Goal: Task Accomplishment & Management: Use online tool/utility

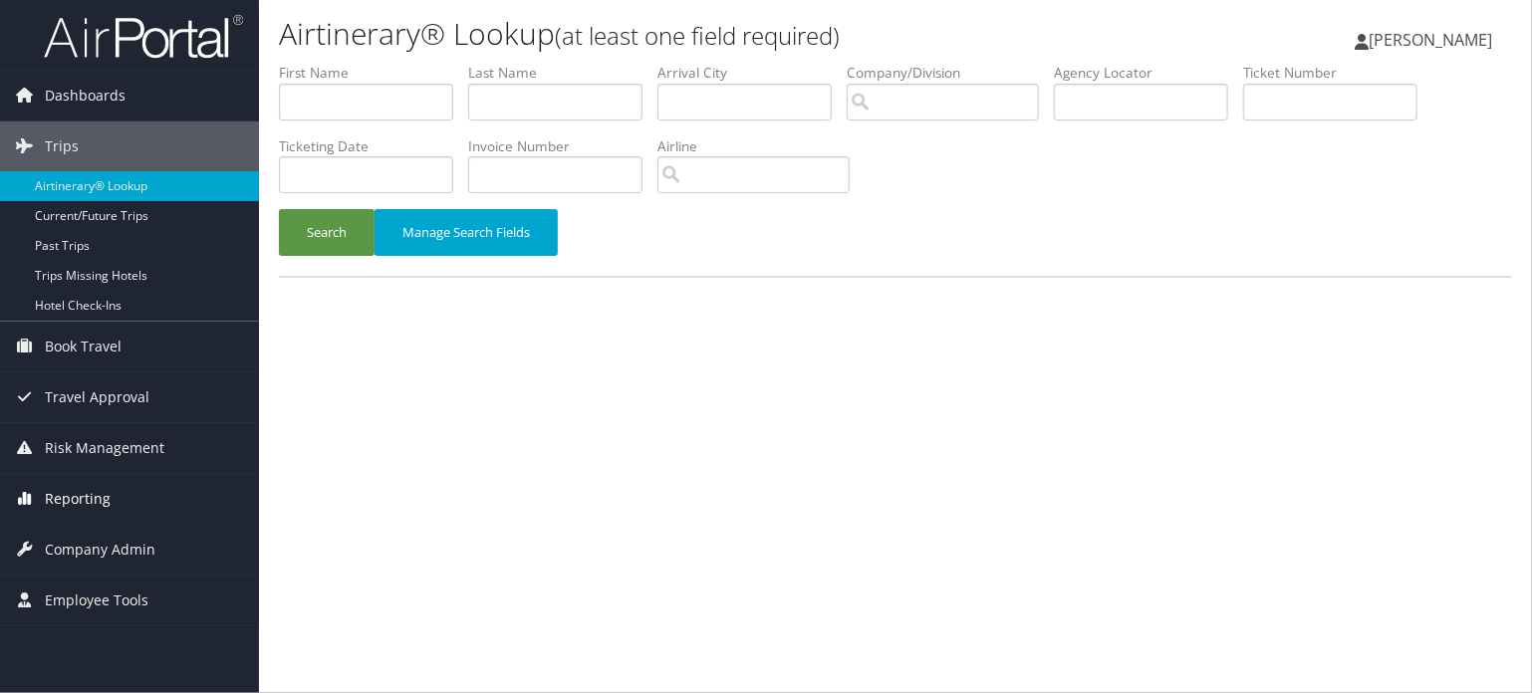
click at [72, 499] on span "Reporting" at bounding box center [78, 499] width 66 height 50
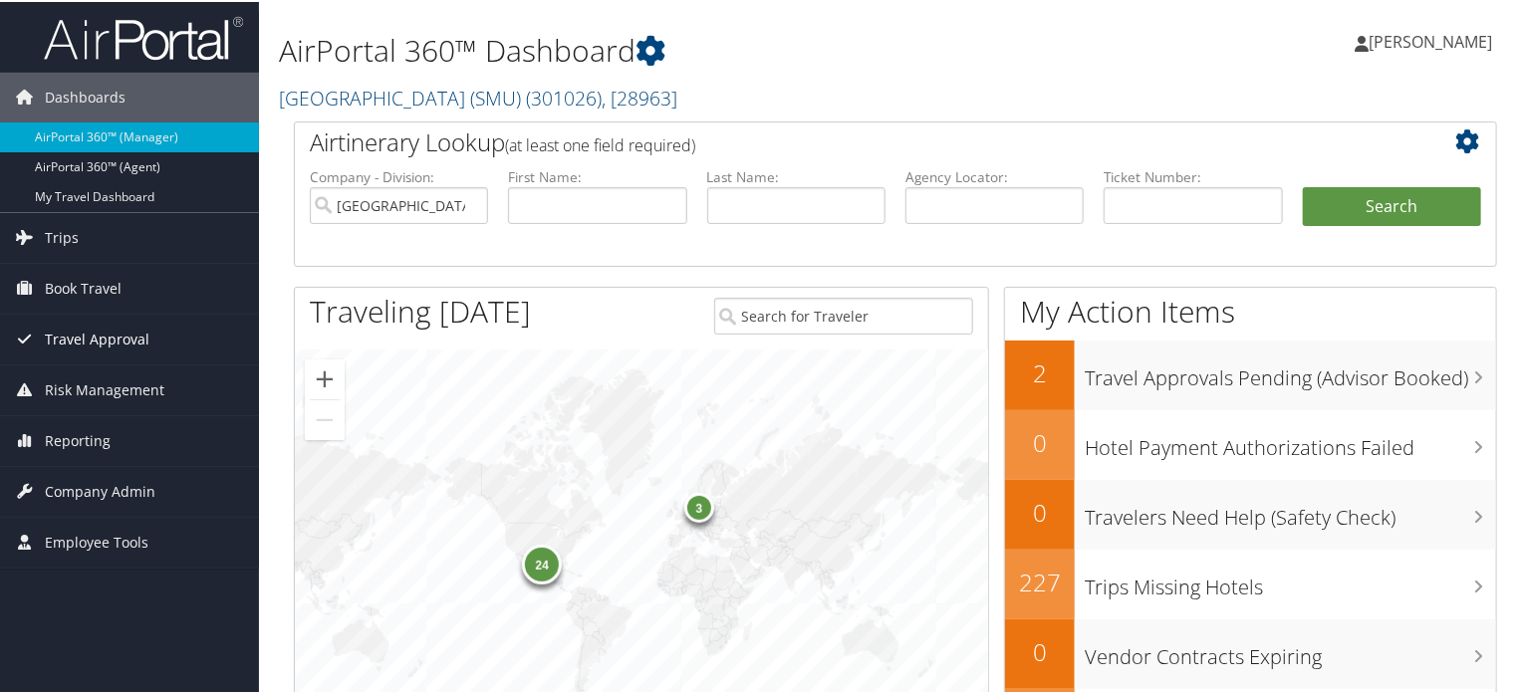
click at [72, 330] on span "Travel Approval" at bounding box center [97, 338] width 105 height 50
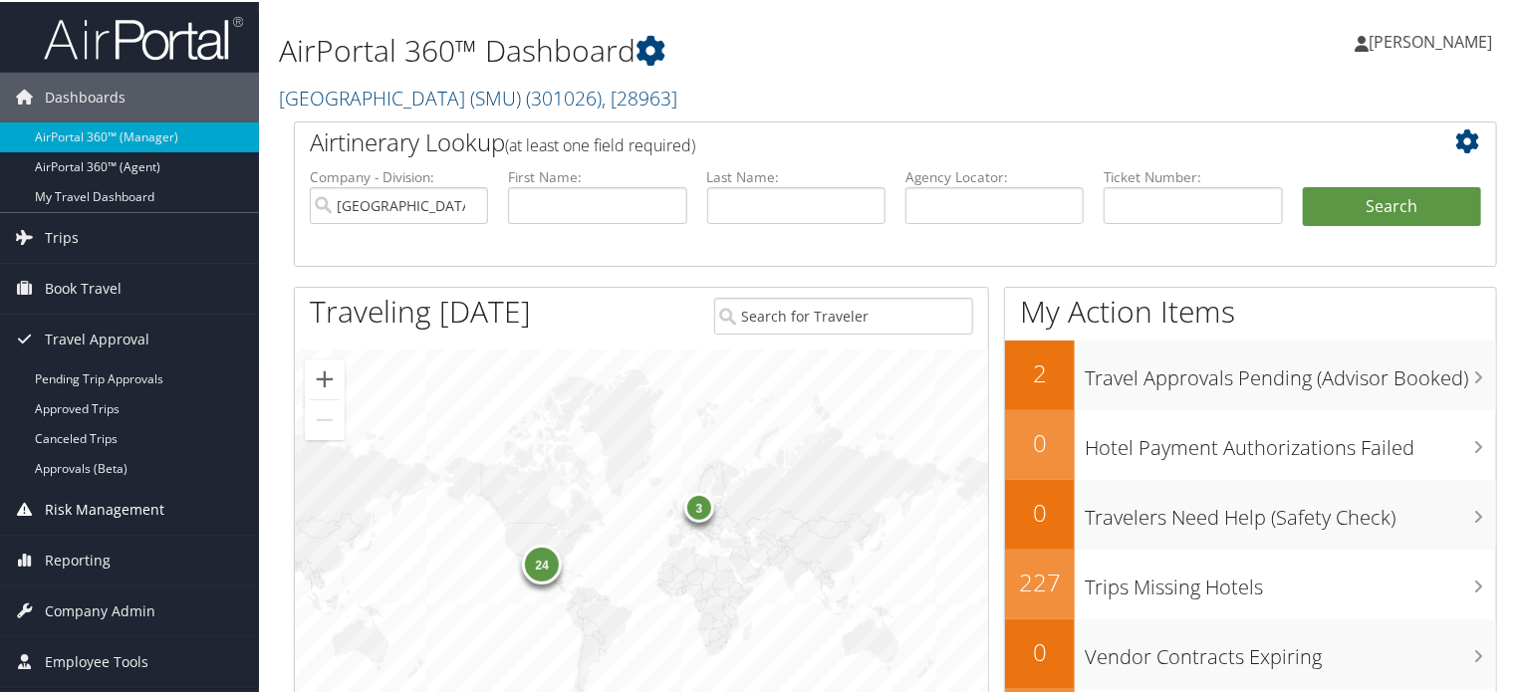
click at [101, 504] on span "Risk Management" at bounding box center [105, 508] width 120 height 50
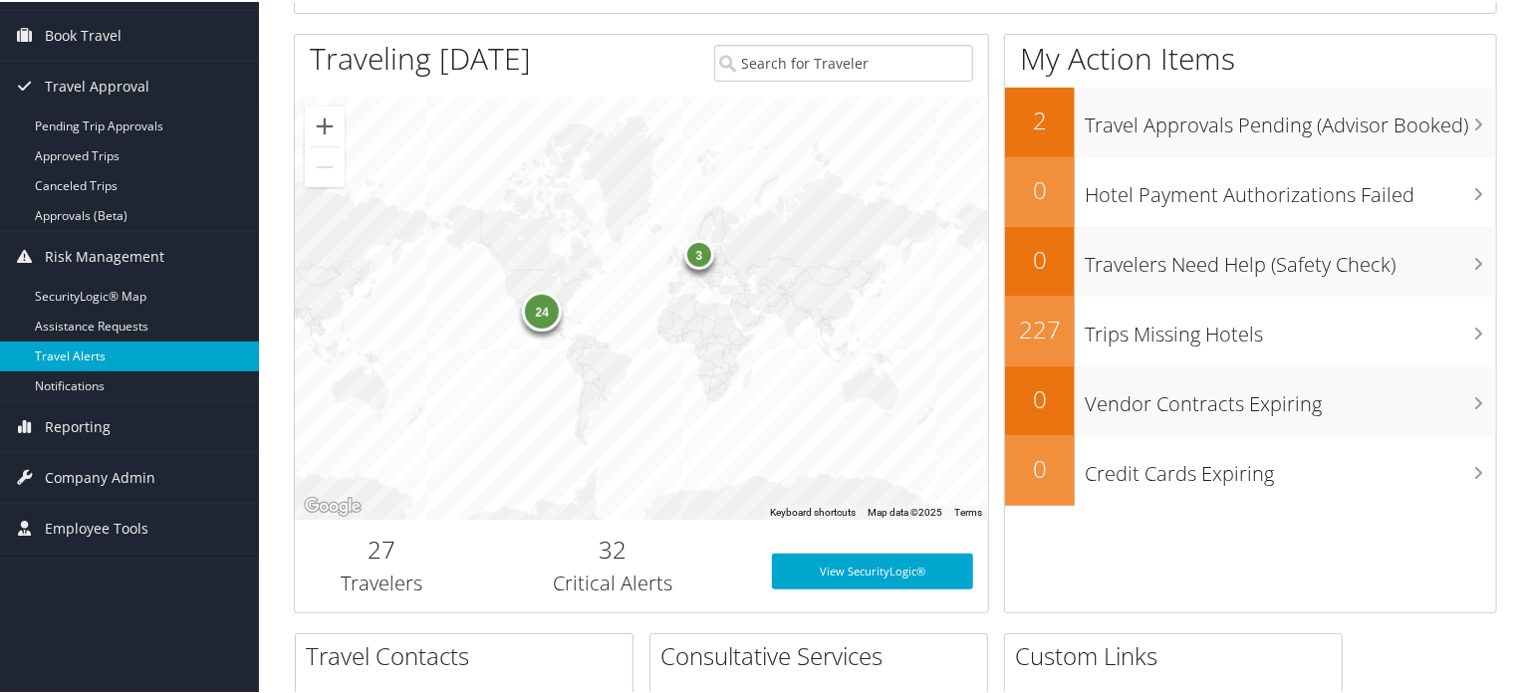
scroll to position [265, 0]
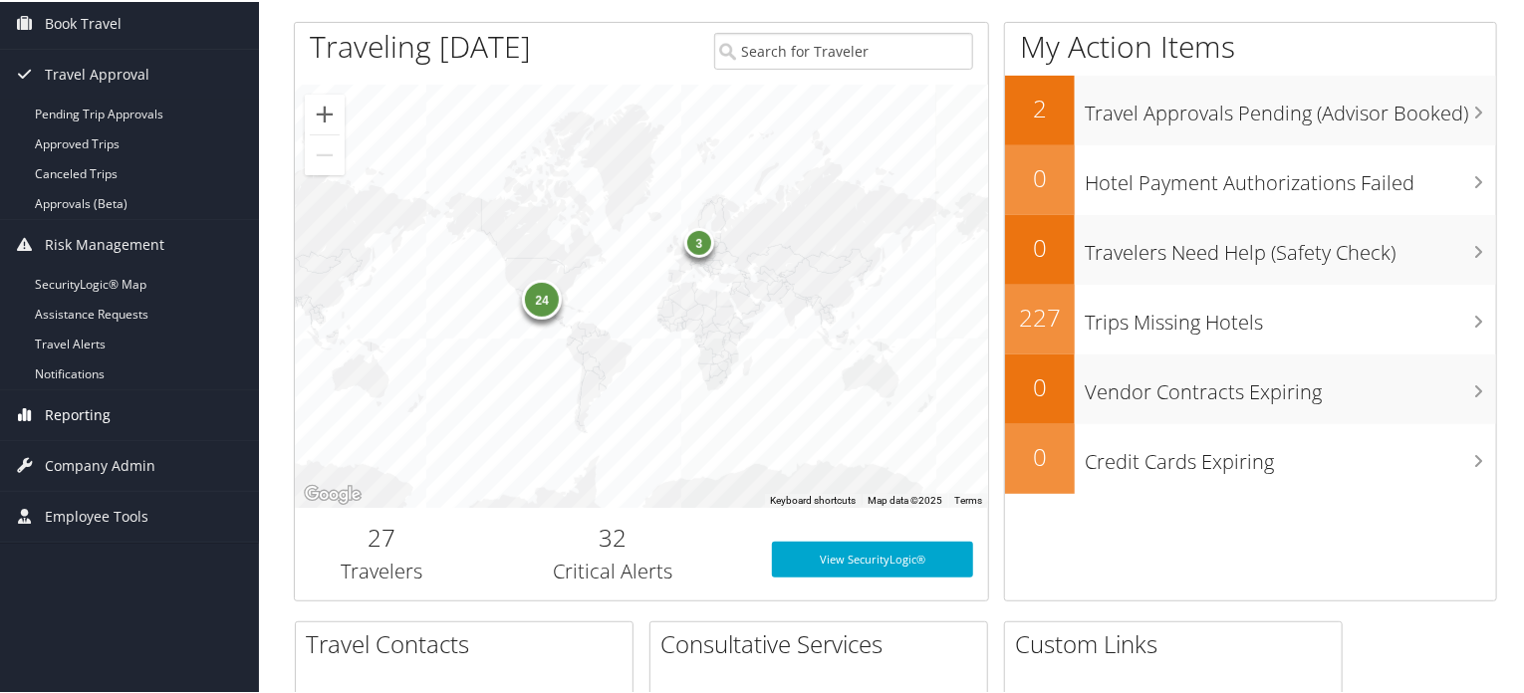
click at [115, 409] on link "Reporting" at bounding box center [129, 414] width 259 height 50
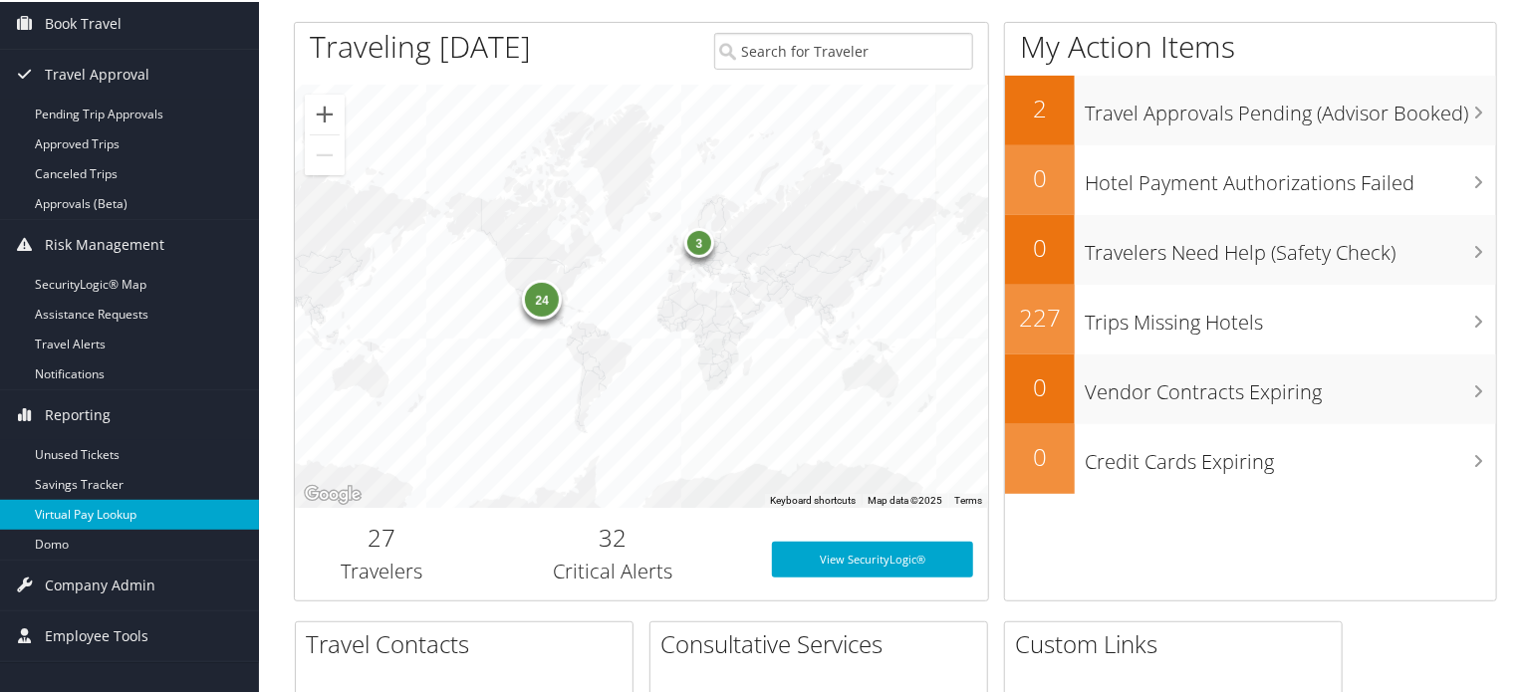
click at [116, 510] on link "Virtual Pay Lookup" at bounding box center [129, 513] width 259 height 30
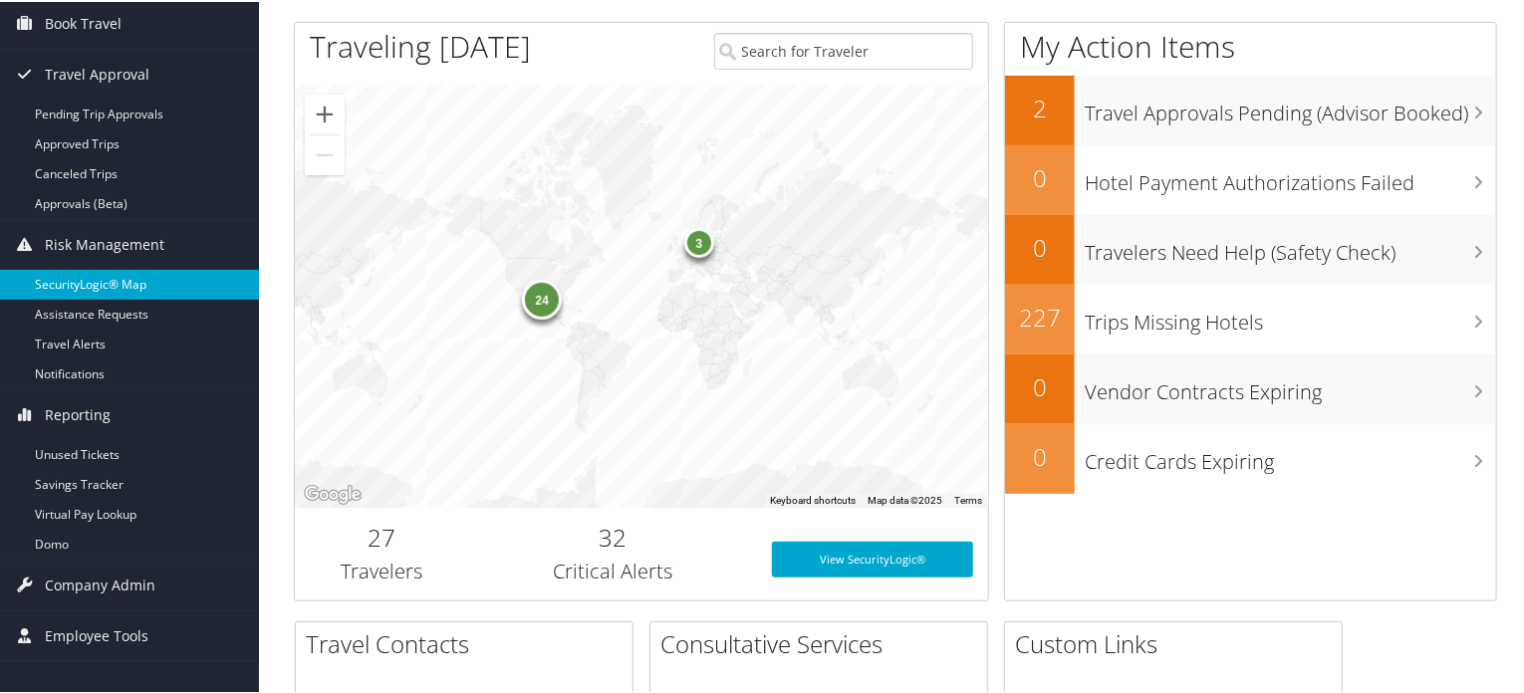
scroll to position [0, 0]
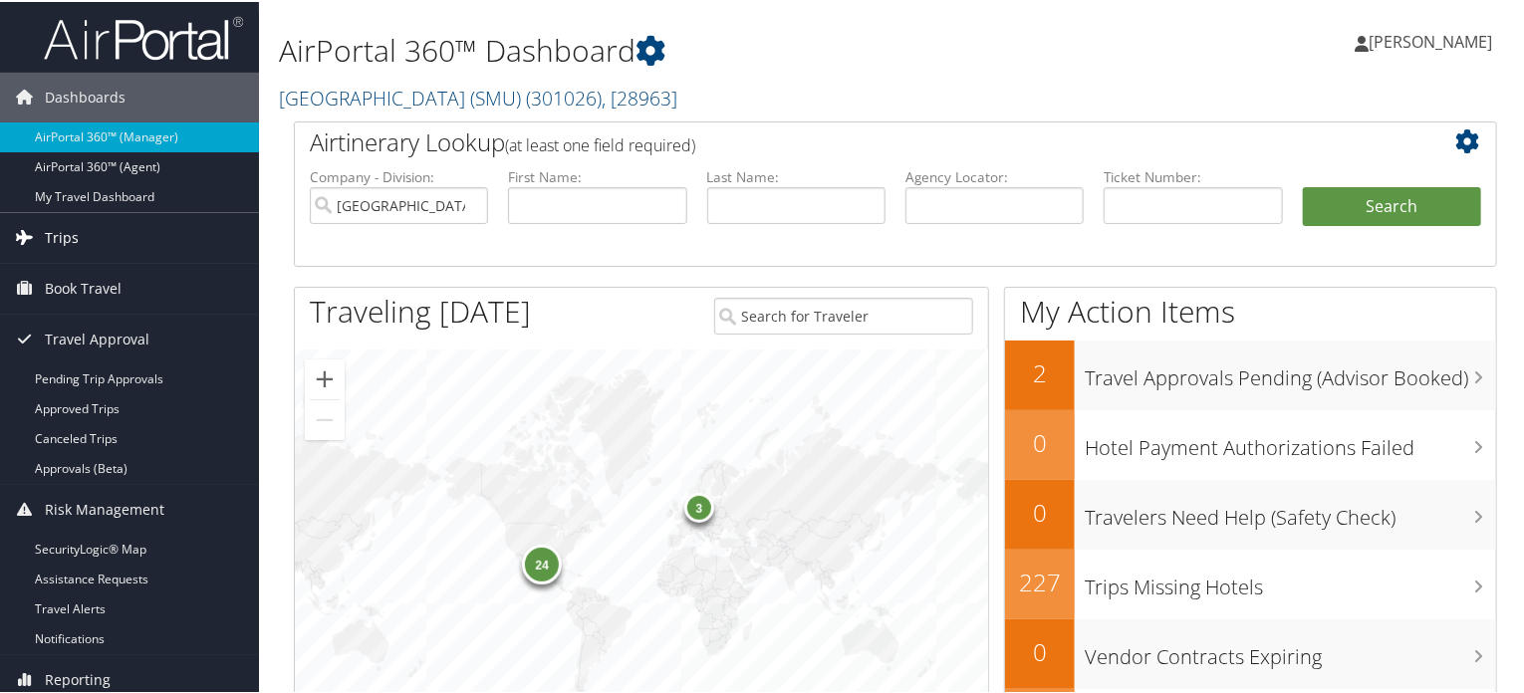
click at [70, 235] on span "Trips" at bounding box center [62, 236] width 34 height 50
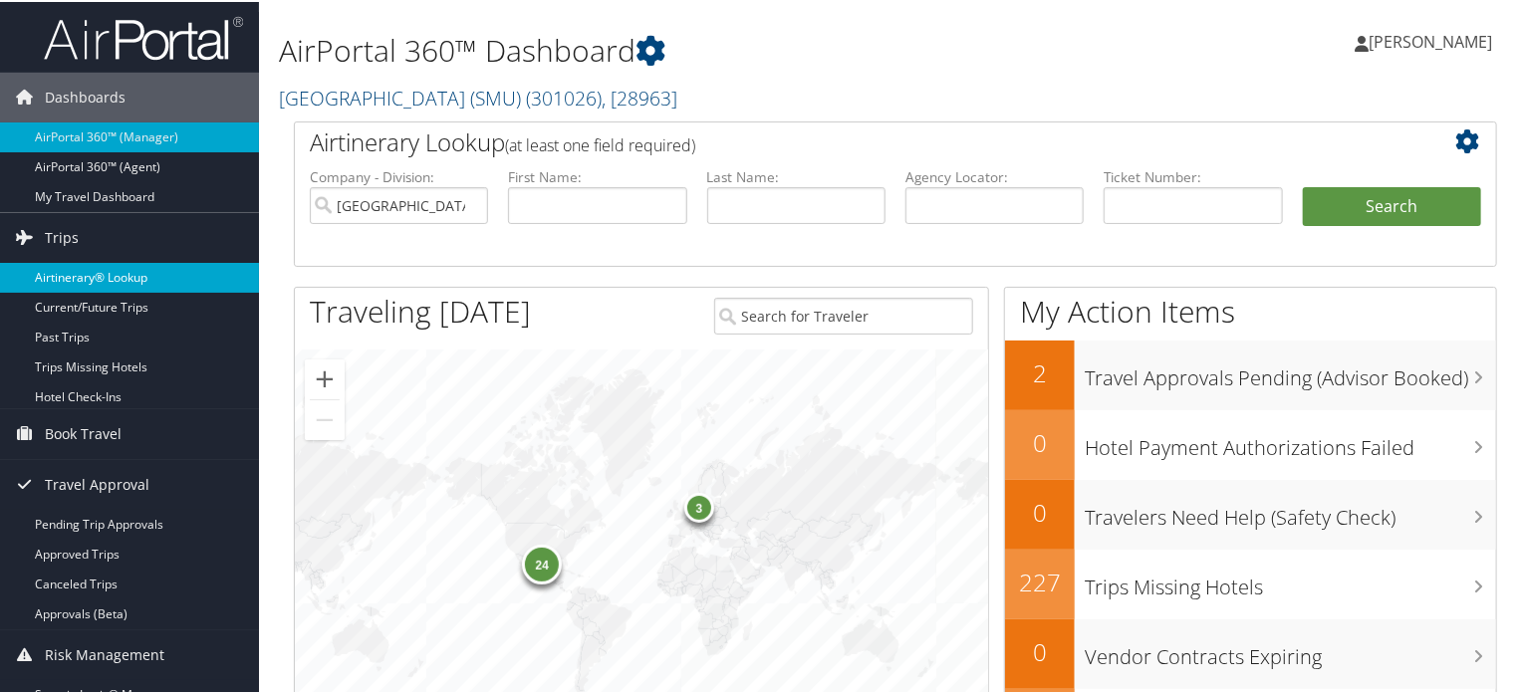
click at [86, 275] on link "Airtinerary® Lookup" at bounding box center [129, 276] width 259 height 30
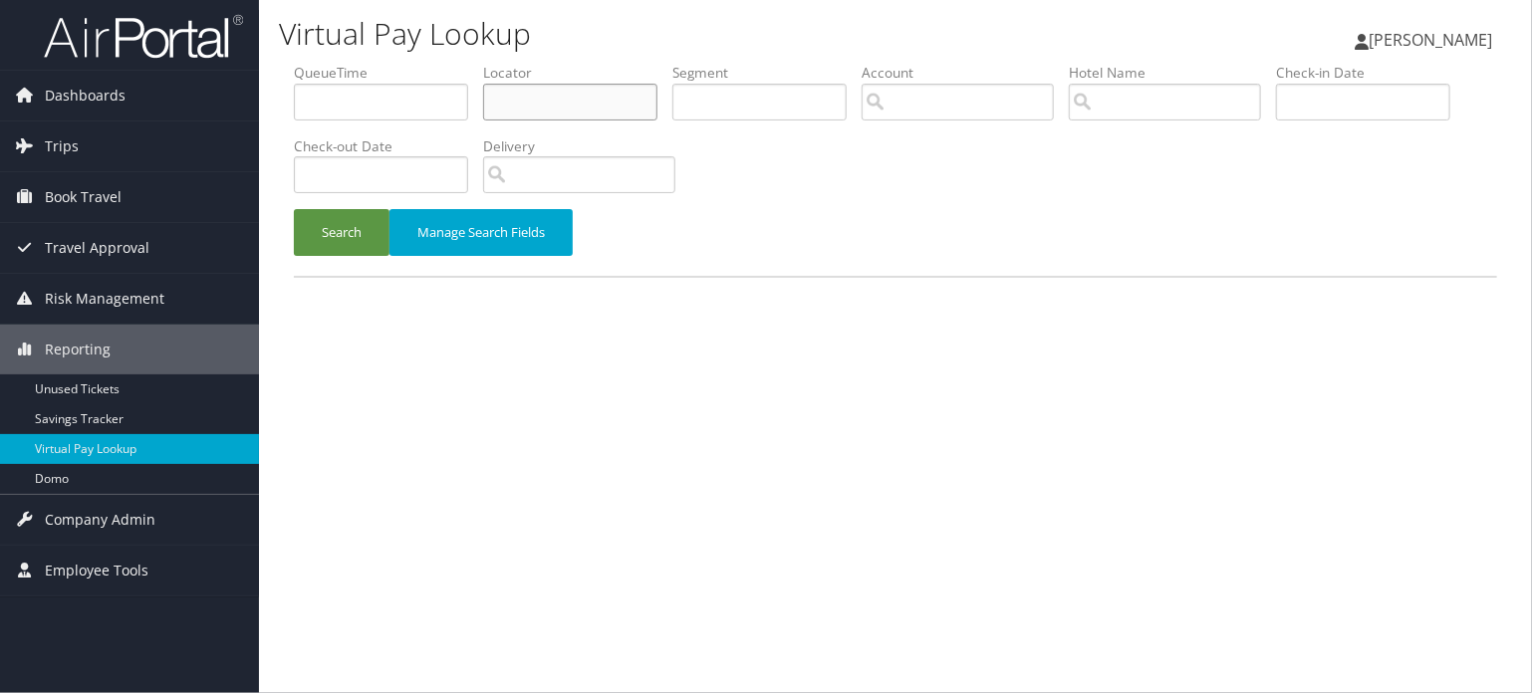
click at [577, 95] on input "text" at bounding box center [570, 102] width 174 height 37
paste input "DL83ZL"
type input "DL83ZL"
click at [302, 239] on button "Search" at bounding box center [342, 232] width 96 height 47
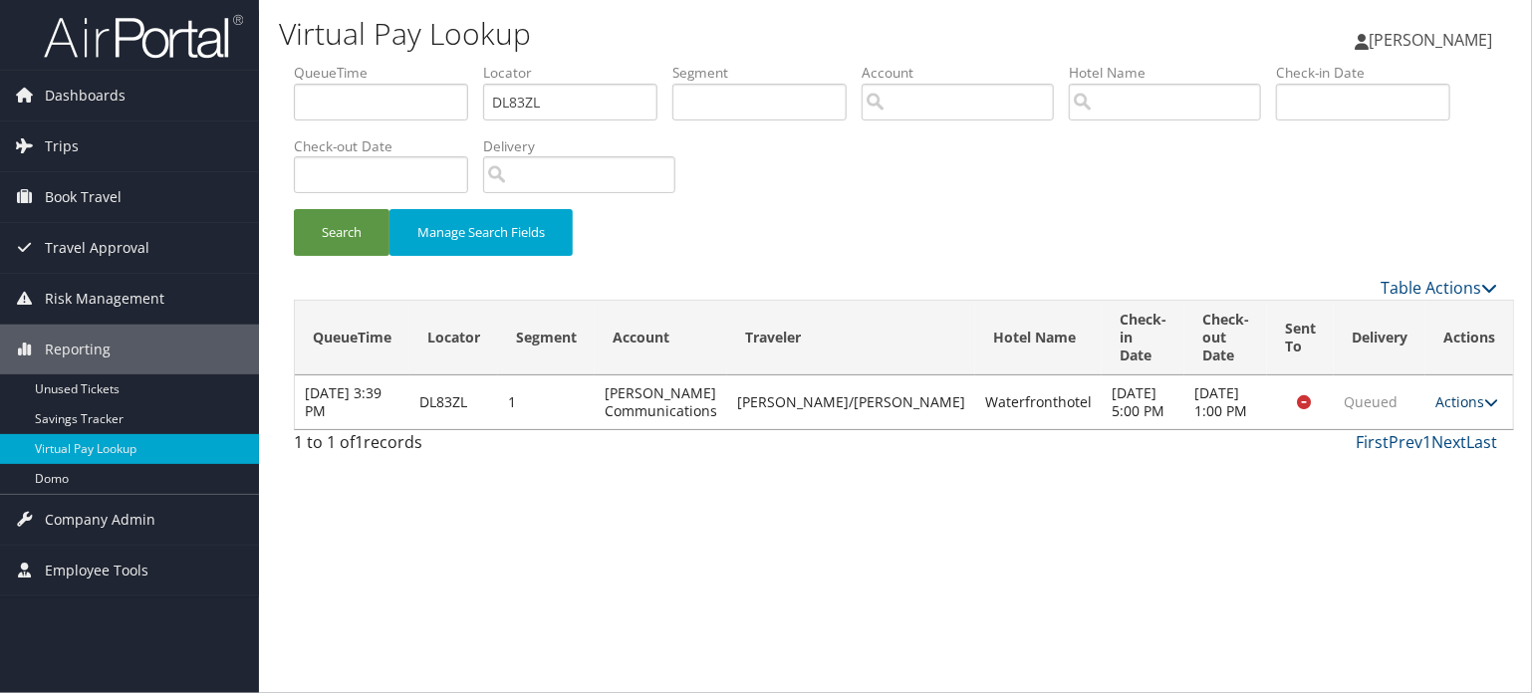
click at [1451, 410] on link "Actions" at bounding box center [1467, 402] width 63 height 19
click at [1150, 550] on div "Virtual Pay Lookup Vivek Ranjan Vivek Ranjan My Settings Travel Agency Contacts…" at bounding box center [895, 346] width 1273 height 693
click at [1484, 409] on icon at bounding box center [1491, 403] width 14 height 14
click at [1416, 509] on link "View Itinerary" at bounding box center [1405, 508] width 126 height 34
click at [713, 464] on div "1 to 1 of 1 records First Prev 1 Next Last" at bounding box center [895, 447] width 1233 height 34
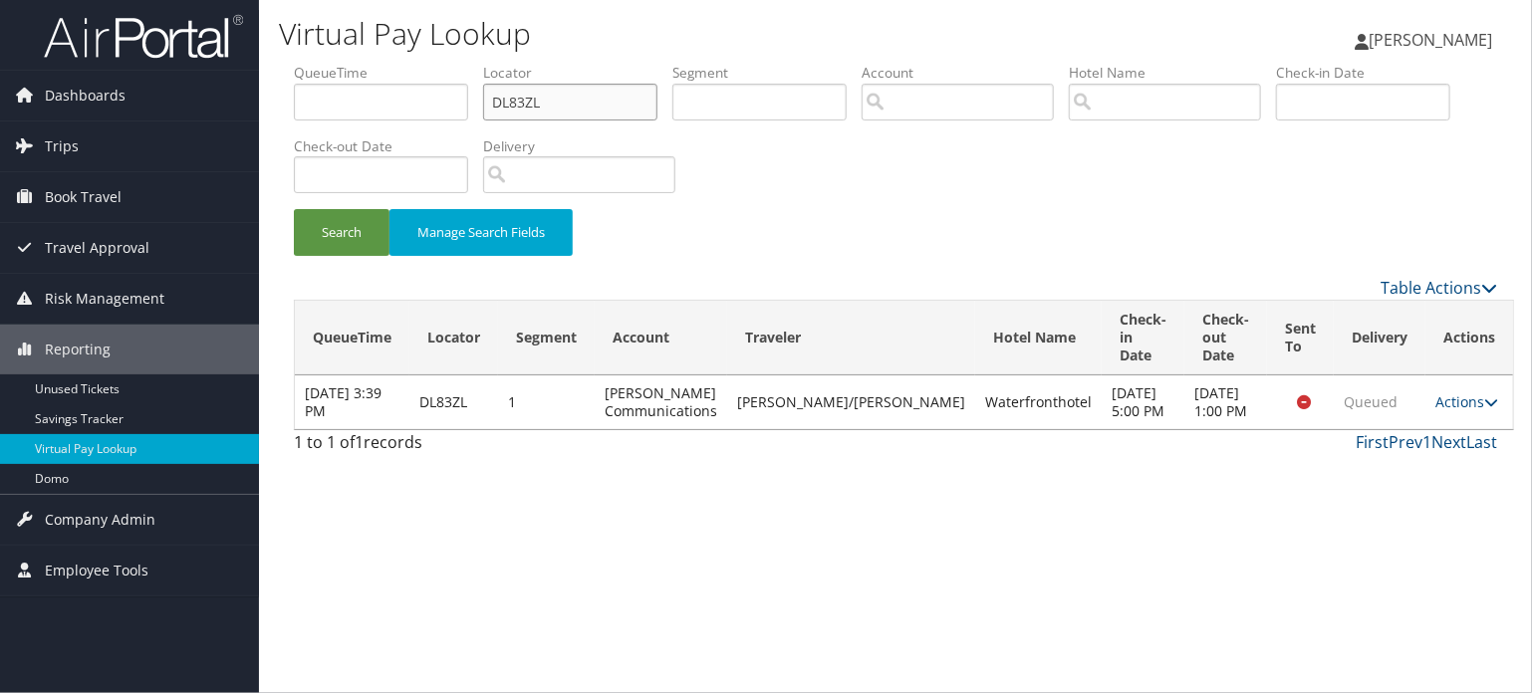
click at [585, 94] on input "DL83ZL" at bounding box center [570, 102] width 174 height 37
click at [339, 253] on button "Search" at bounding box center [342, 232] width 96 height 47
click at [345, 233] on button "Search" at bounding box center [342, 232] width 96 height 47
click at [1344, 410] on span "Queued" at bounding box center [1371, 402] width 54 height 19
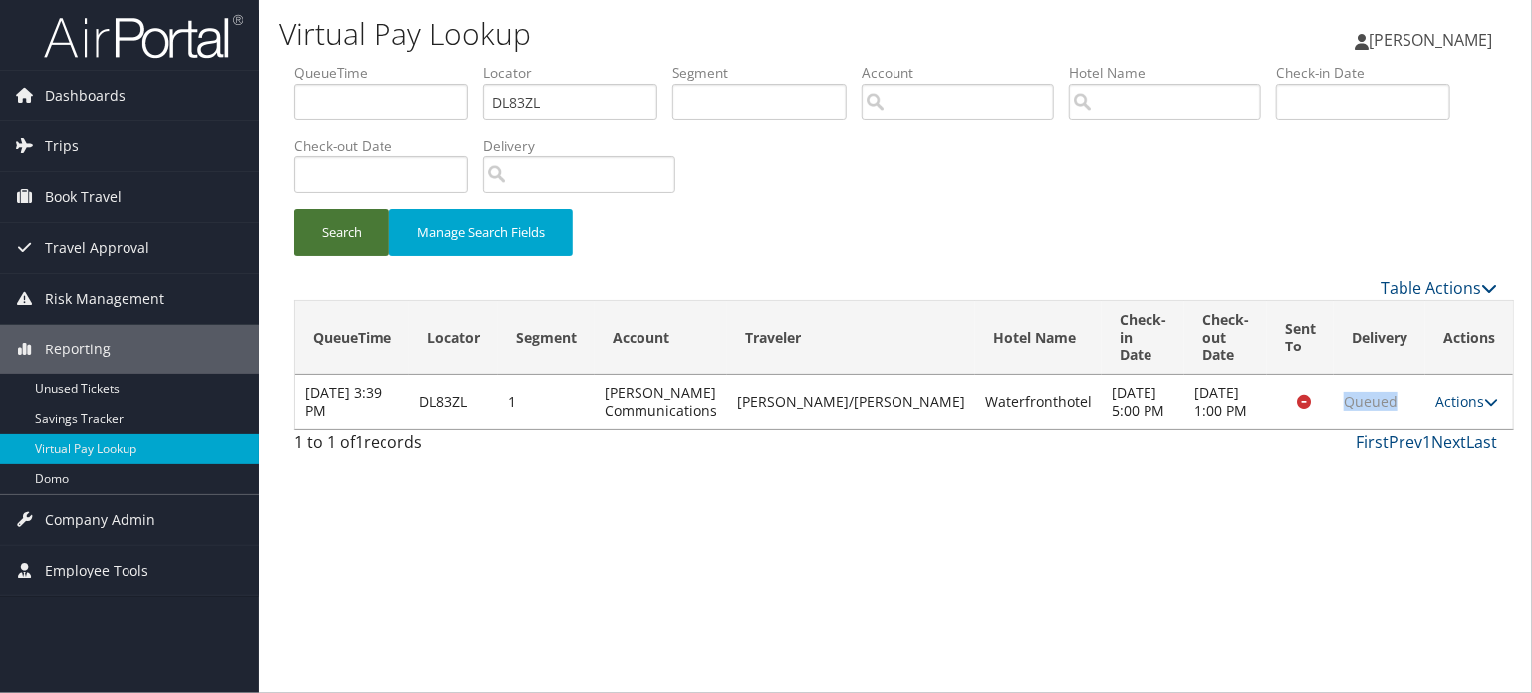
click at [329, 251] on button "Search" at bounding box center [342, 232] width 96 height 47
click at [1459, 411] on link "Actions" at bounding box center [1467, 402] width 63 height 19
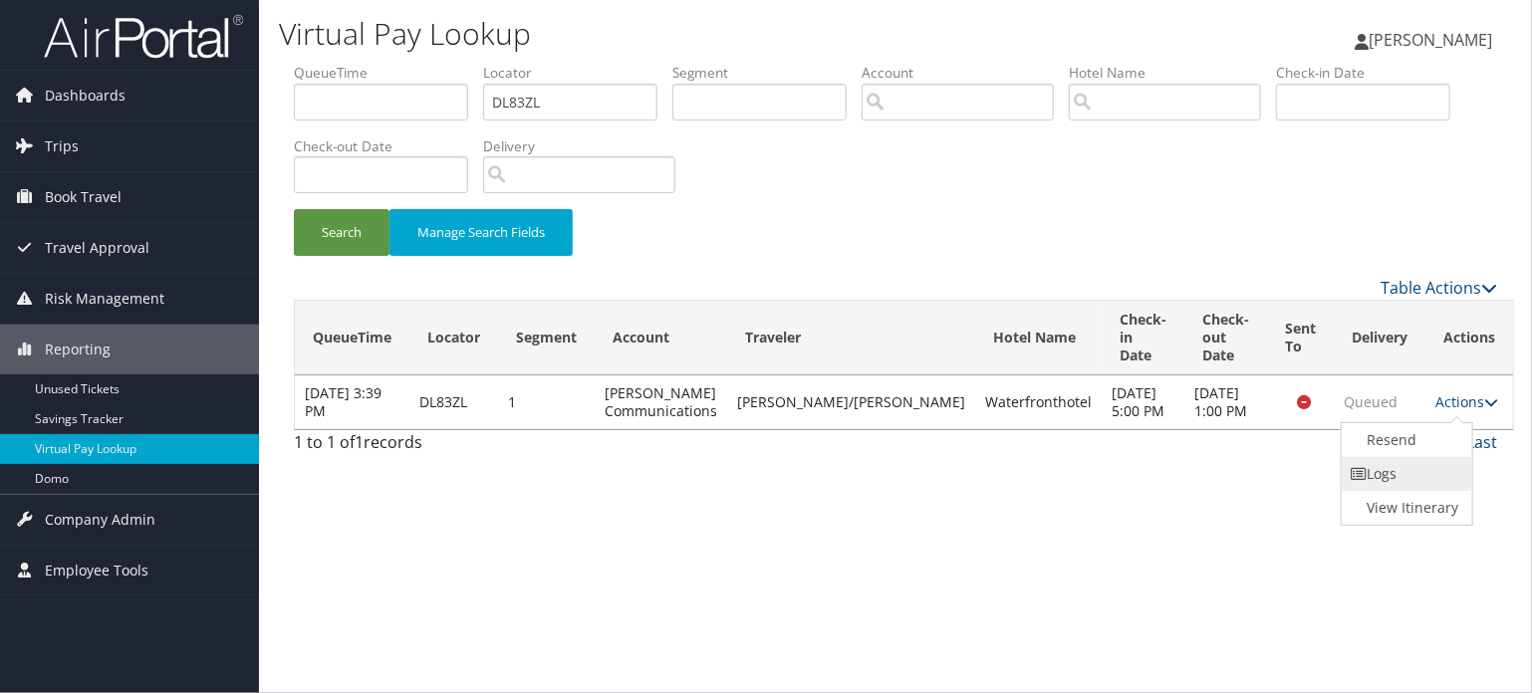
click at [1385, 477] on link "Logs" at bounding box center [1405, 474] width 126 height 34
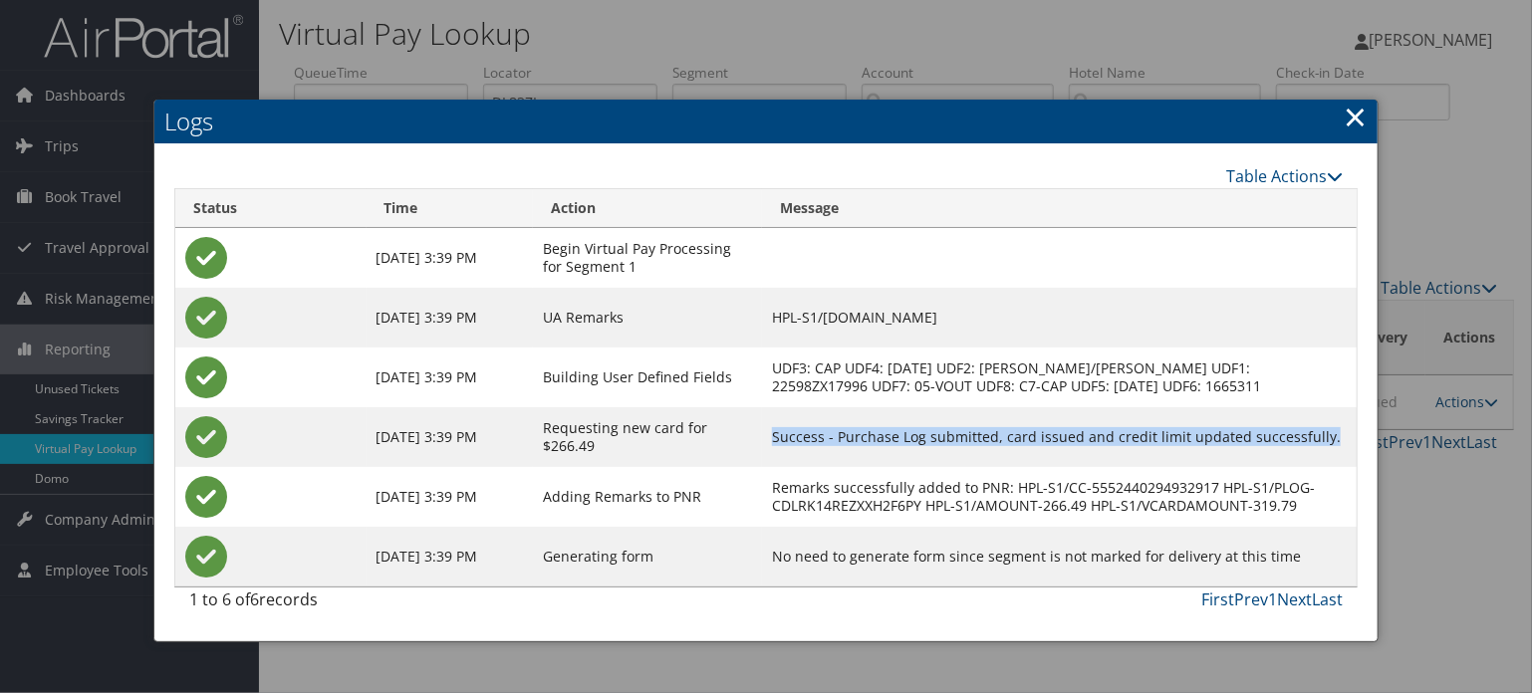
drag, startPoint x: 689, startPoint y: 429, endPoint x: 1234, endPoint y: 420, distance: 545.0
click at [1234, 420] on td "Success - Purchase Log submitted, card issued and credit limit updated successf…" at bounding box center [1059, 437] width 595 height 60
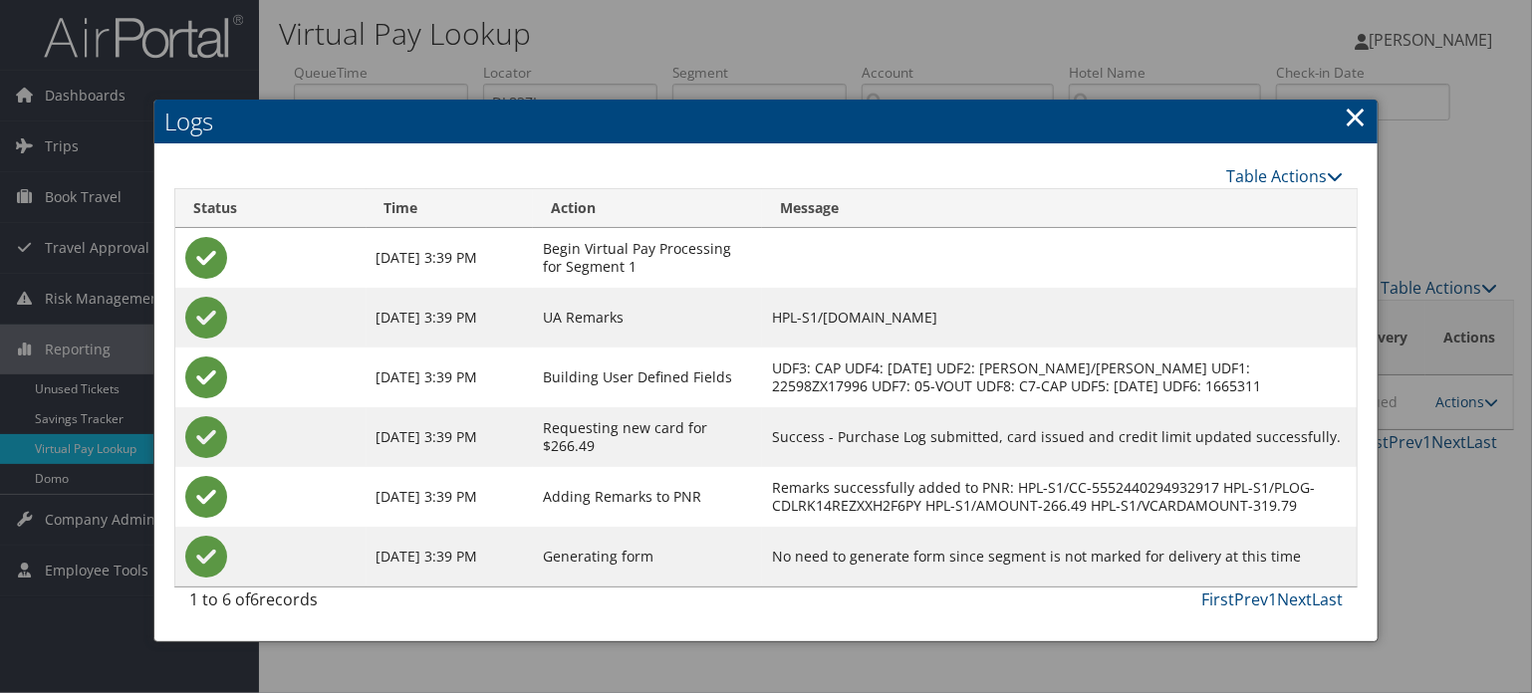
click at [1352, 115] on link "×" at bounding box center [1355, 117] width 23 height 40
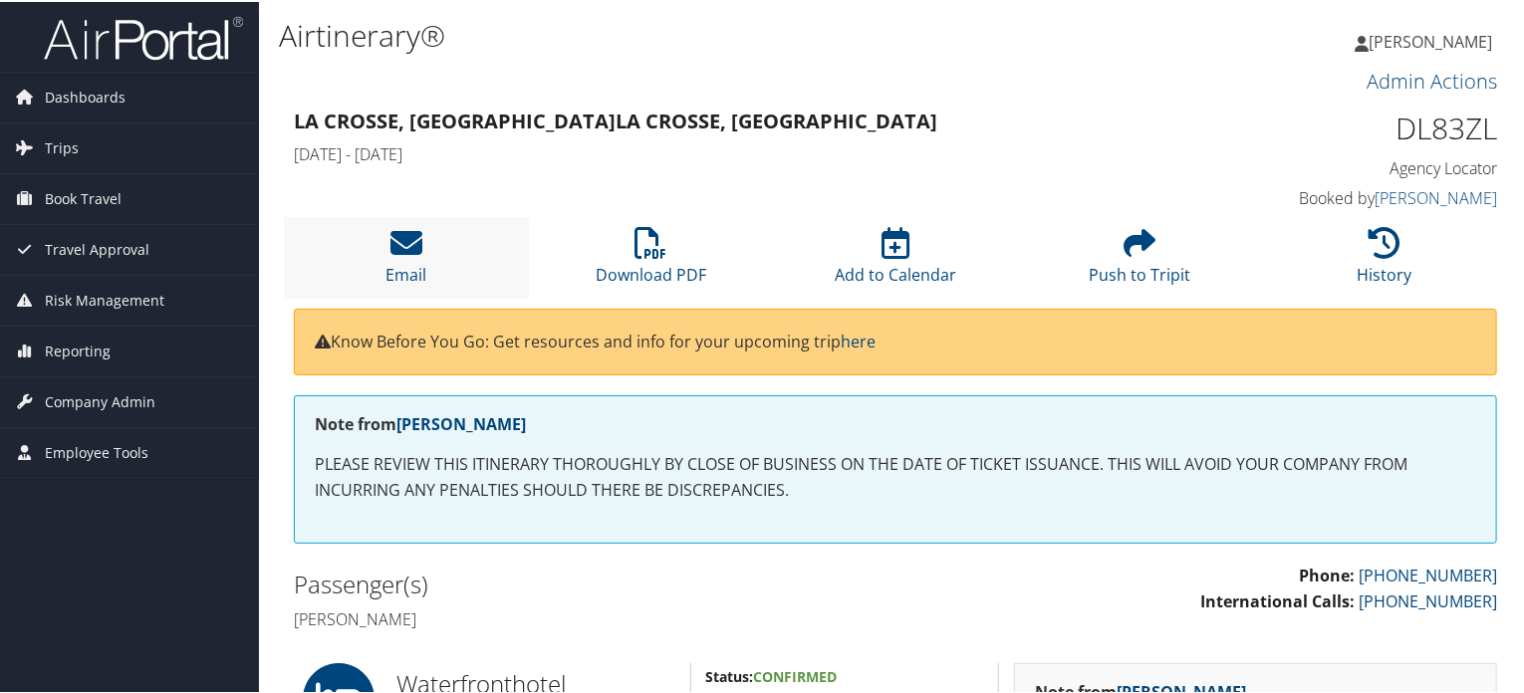
click at [355, 242] on li "Email" at bounding box center [406, 255] width 245 height 81
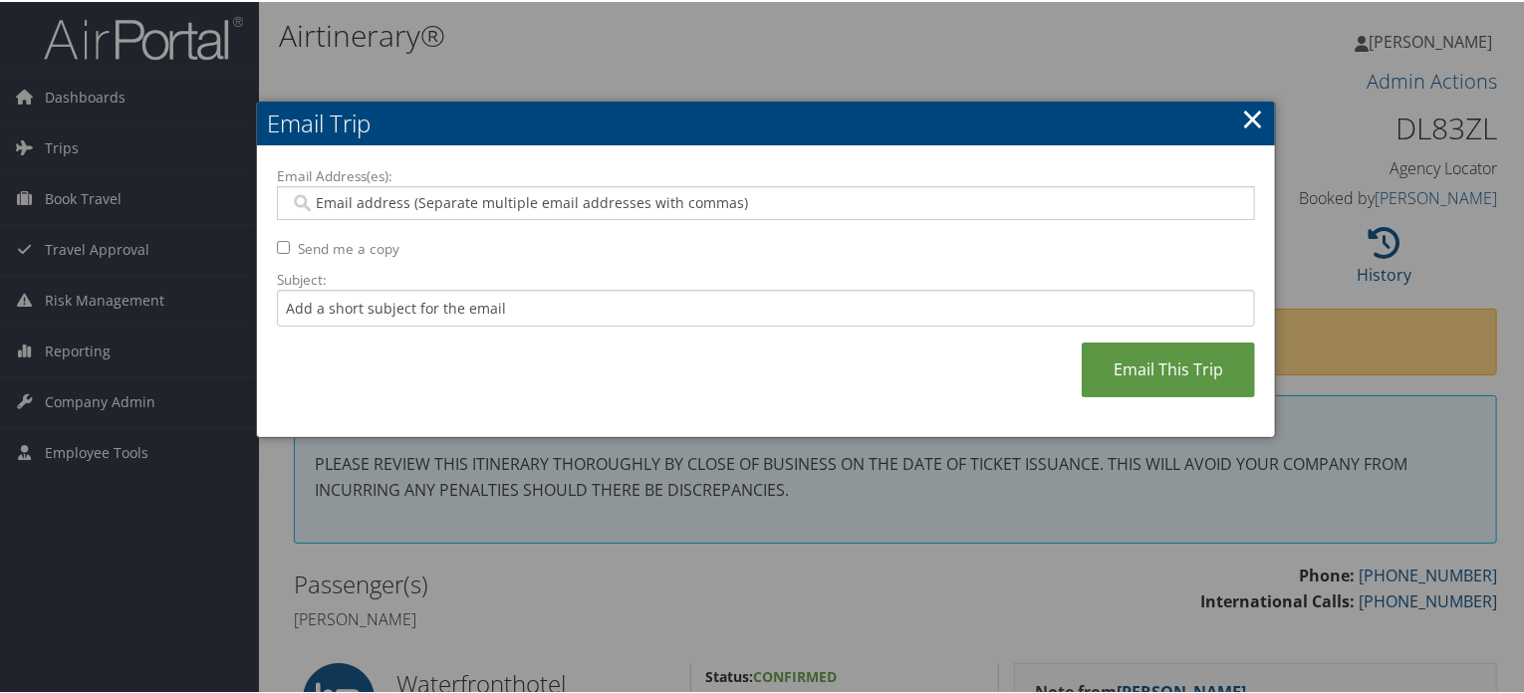
click at [673, 196] on input "Email Address(es):" at bounding box center [766, 201] width 952 height 20
paste input "[EMAIL_ADDRESS][PERSON_NAME][DOMAIN_NAME]"
type input "[EMAIL_ADDRESS][PERSON_NAME][DOMAIN_NAME]"
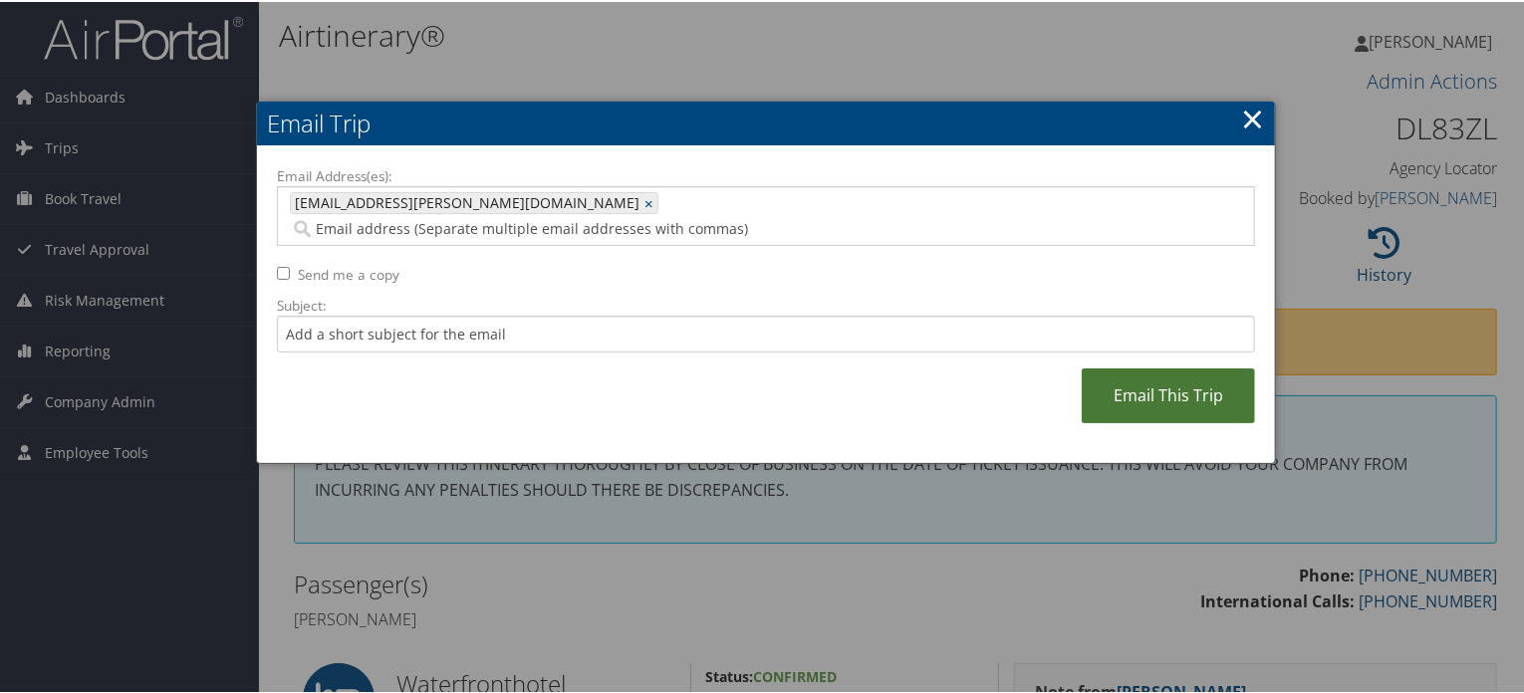
click at [1137, 383] on link "Email This Trip" at bounding box center [1168, 394] width 173 height 55
